Goal: Check status

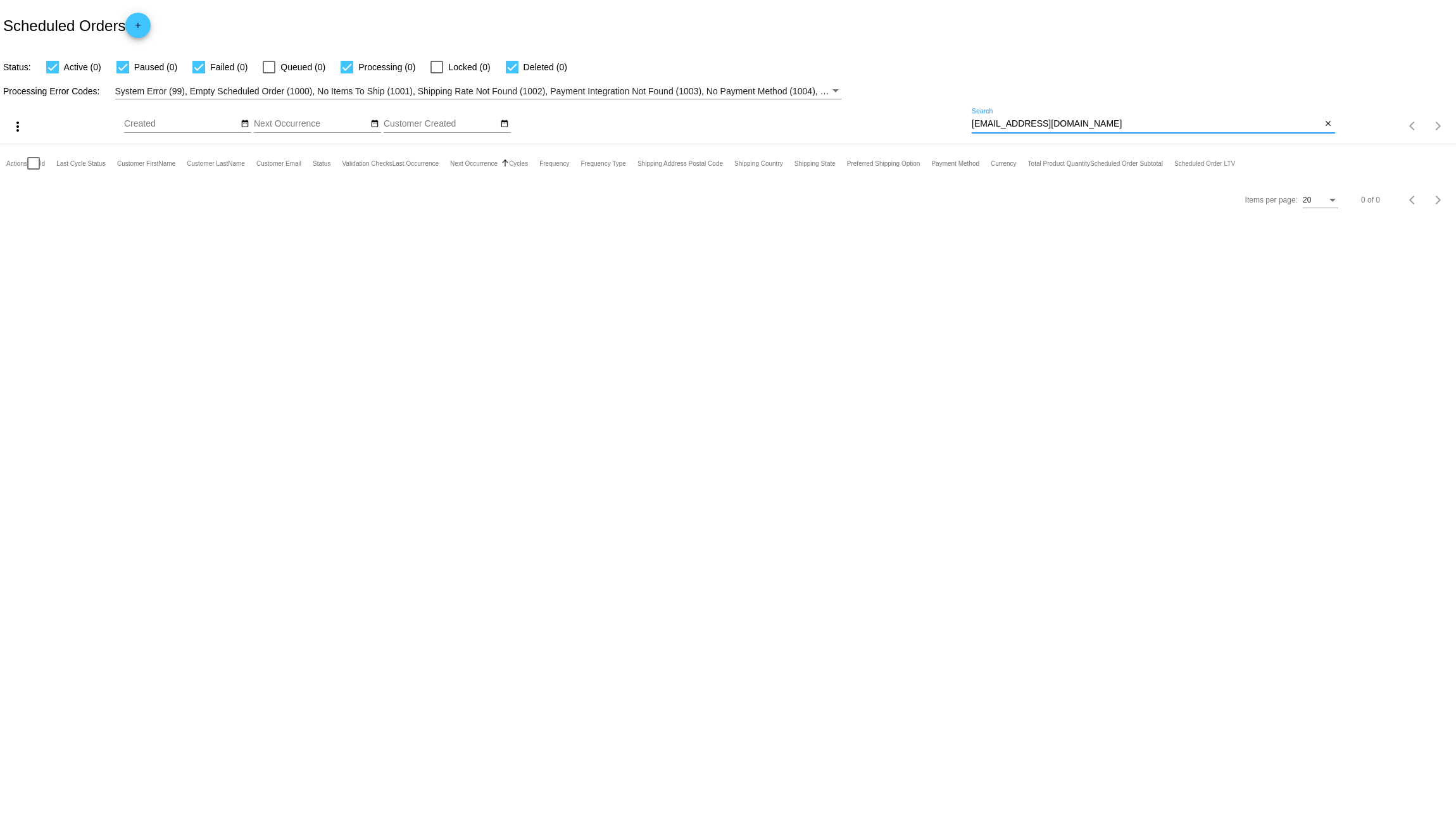
drag, startPoint x: 1075, startPoint y: 124, endPoint x: 888, endPoint y: 124, distance: 187.0
click at [888, 124] on div "more_vert Aug Jan Feb Mar [DATE]" at bounding box center [728, 121] width 1456 height 45
paste input "[EMAIL_ADDRESS]"
type input "[EMAIL_ADDRESS][DOMAIN_NAME]"
click at [69, 197] on link "565524" at bounding box center [69, 201] width 24 height 8
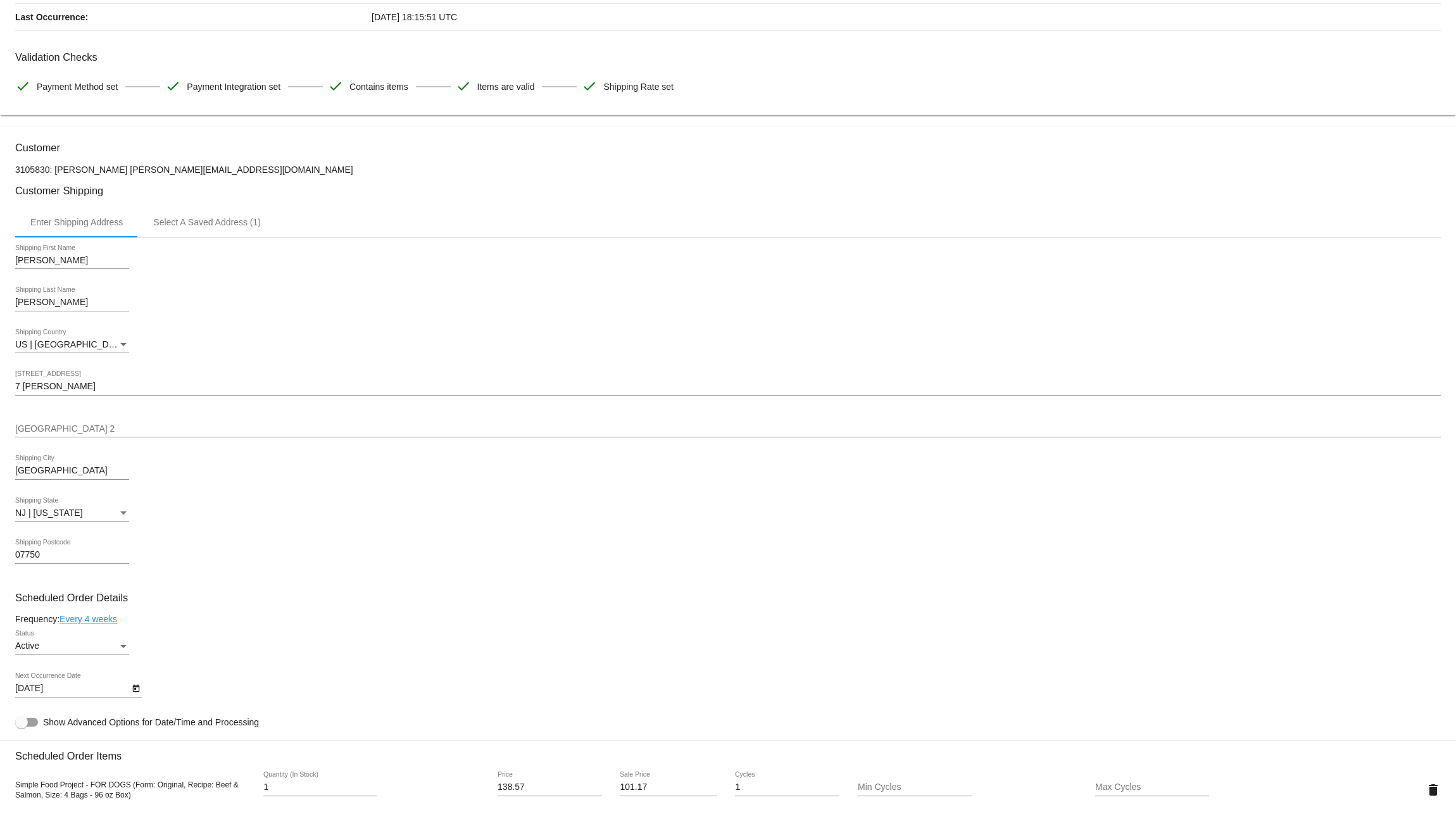
scroll to position [106, 0]
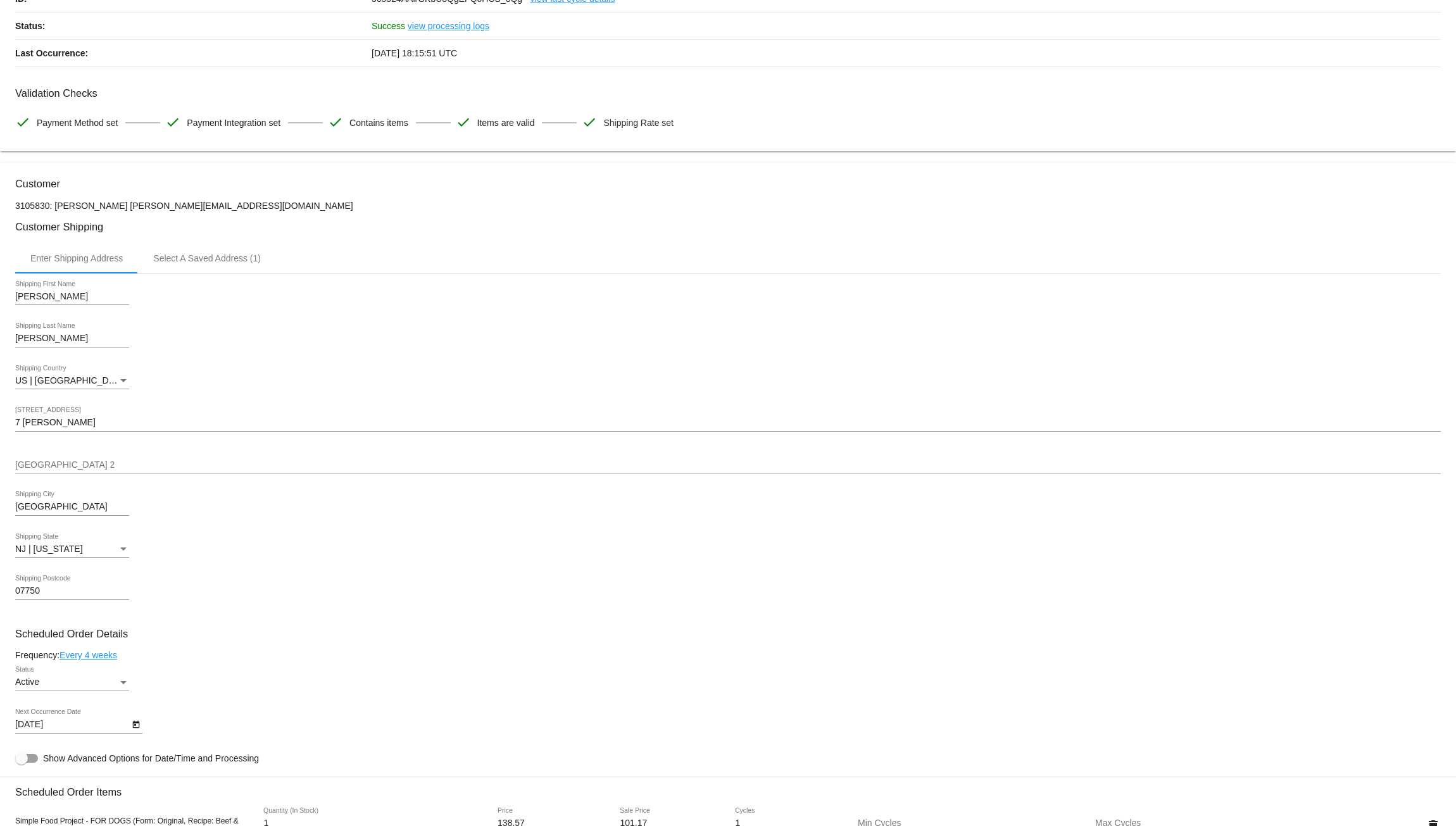
drag, startPoint x: 238, startPoint y: 206, endPoint x: 149, endPoint y: 211, distance: 89.1
click at [149, 211] on p "3105830: [PERSON_NAME] [PERSON_NAME][EMAIL_ADDRESS][DOMAIN_NAME]" at bounding box center [728, 205] width 1426 height 10
copy p "[EMAIL_ADDRESS][DOMAIN_NAME]"
